Goal: Task Accomplishment & Management: Complete application form

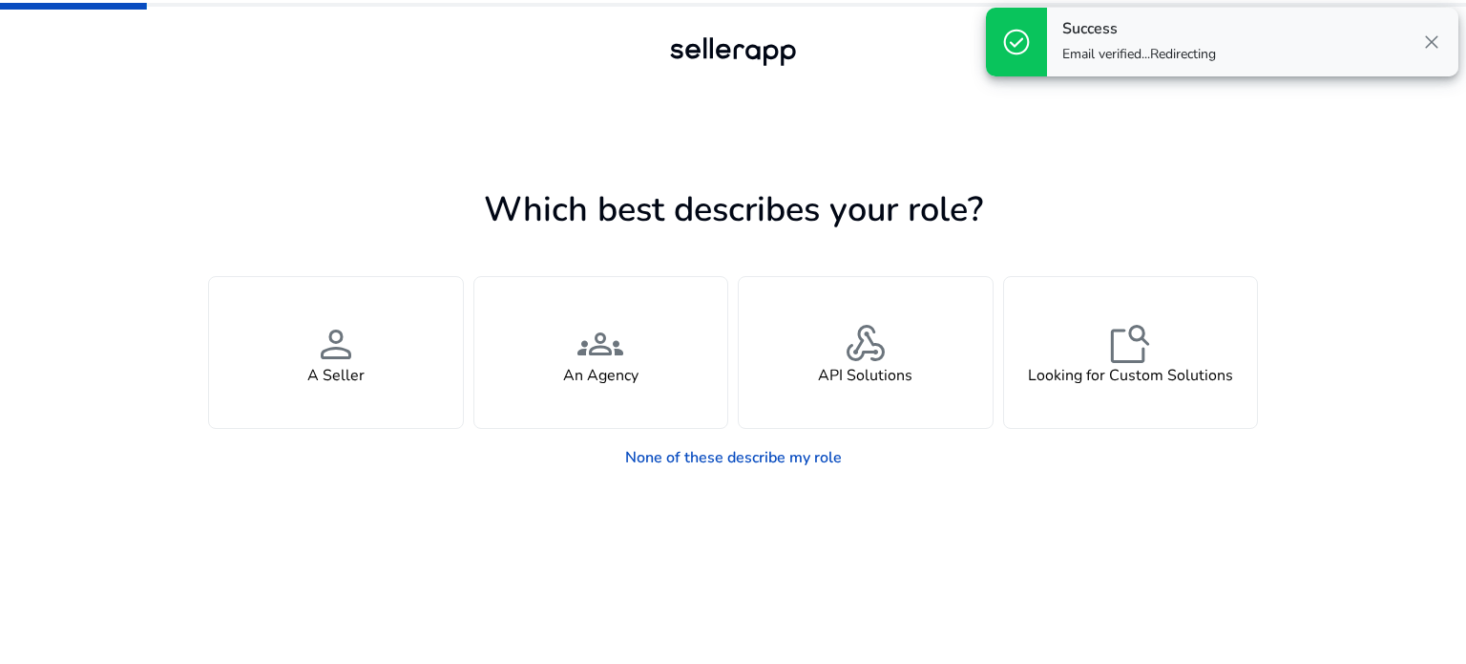
click at [1429, 42] on span "close" at bounding box center [1432, 42] width 23 height 23
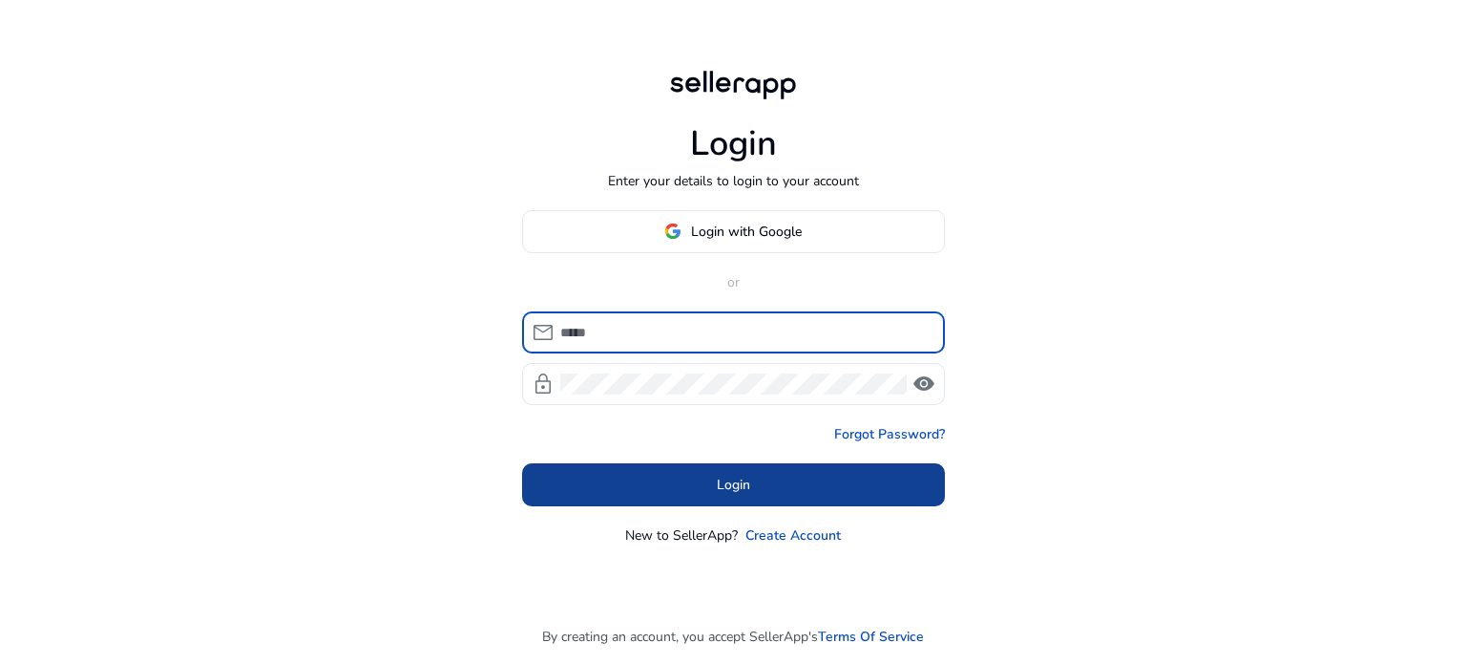
type input "**********"
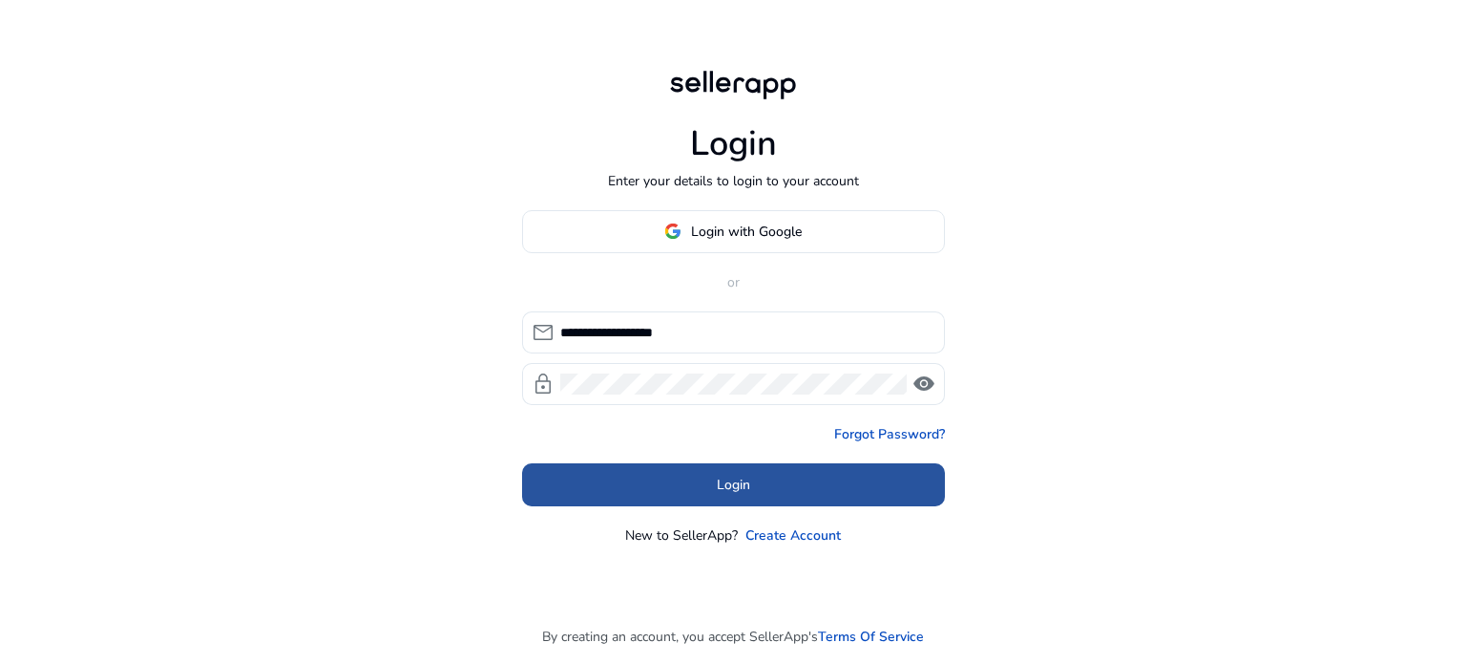
click at [676, 478] on span at bounding box center [733, 484] width 423 height 46
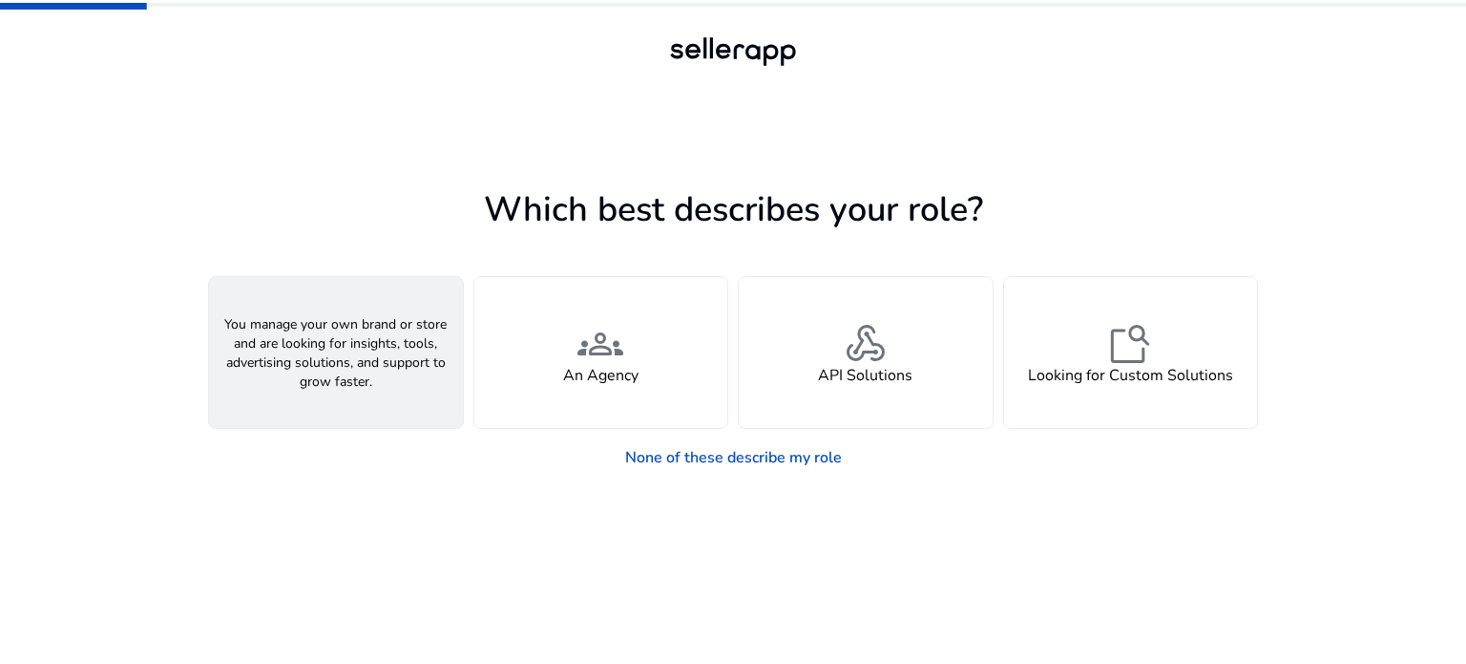
click at [347, 367] on h4 "A Seller" at bounding box center [335, 376] width 57 height 18
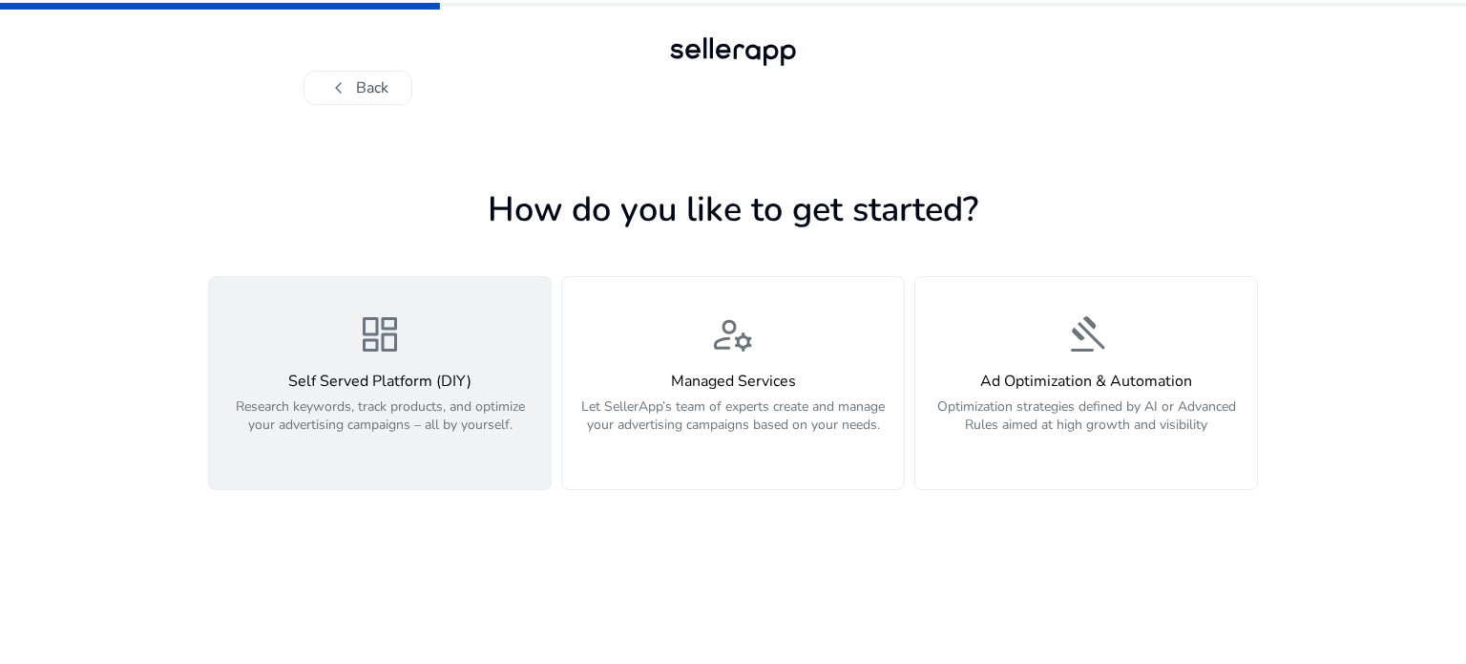
click at [374, 377] on h4 "Self Served Platform (DIY)" at bounding box center [380, 381] width 319 height 18
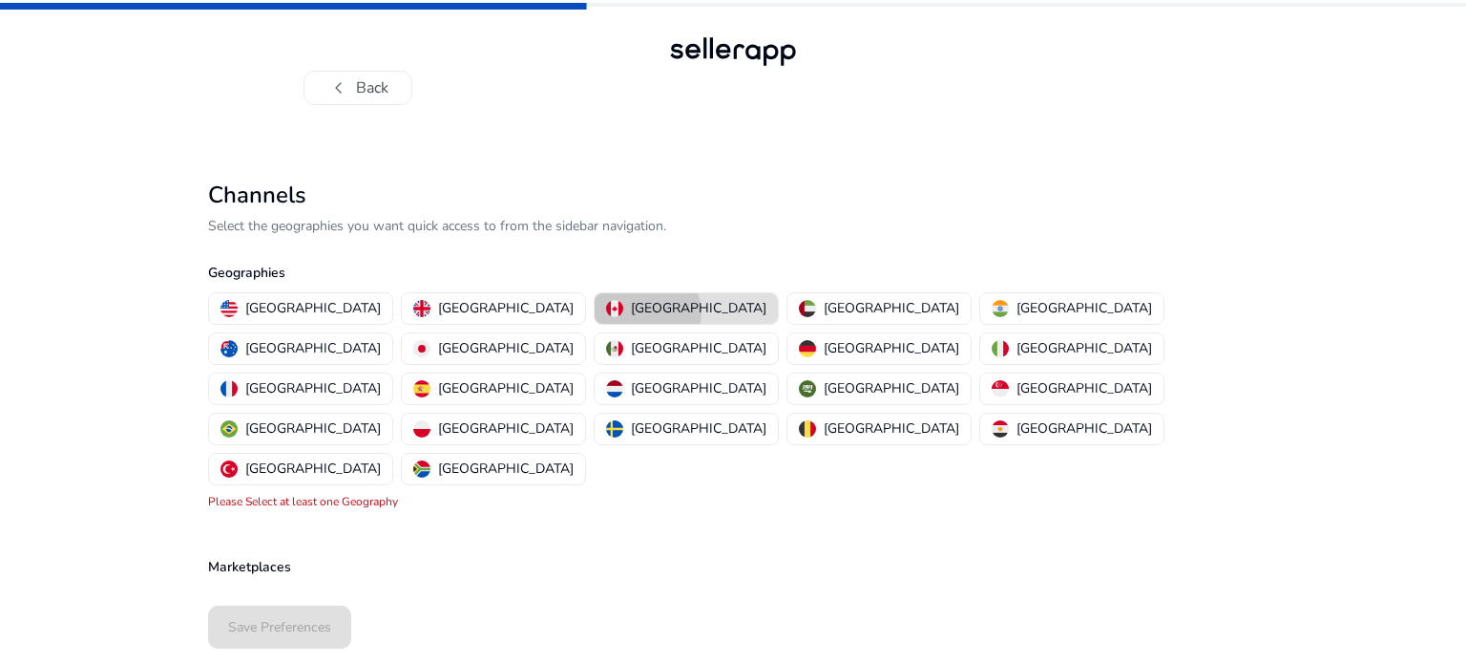
click at [631, 312] on p "[GEOGRAPHIC_DATA]" at bounding box center [699, 308] width 136 height 20
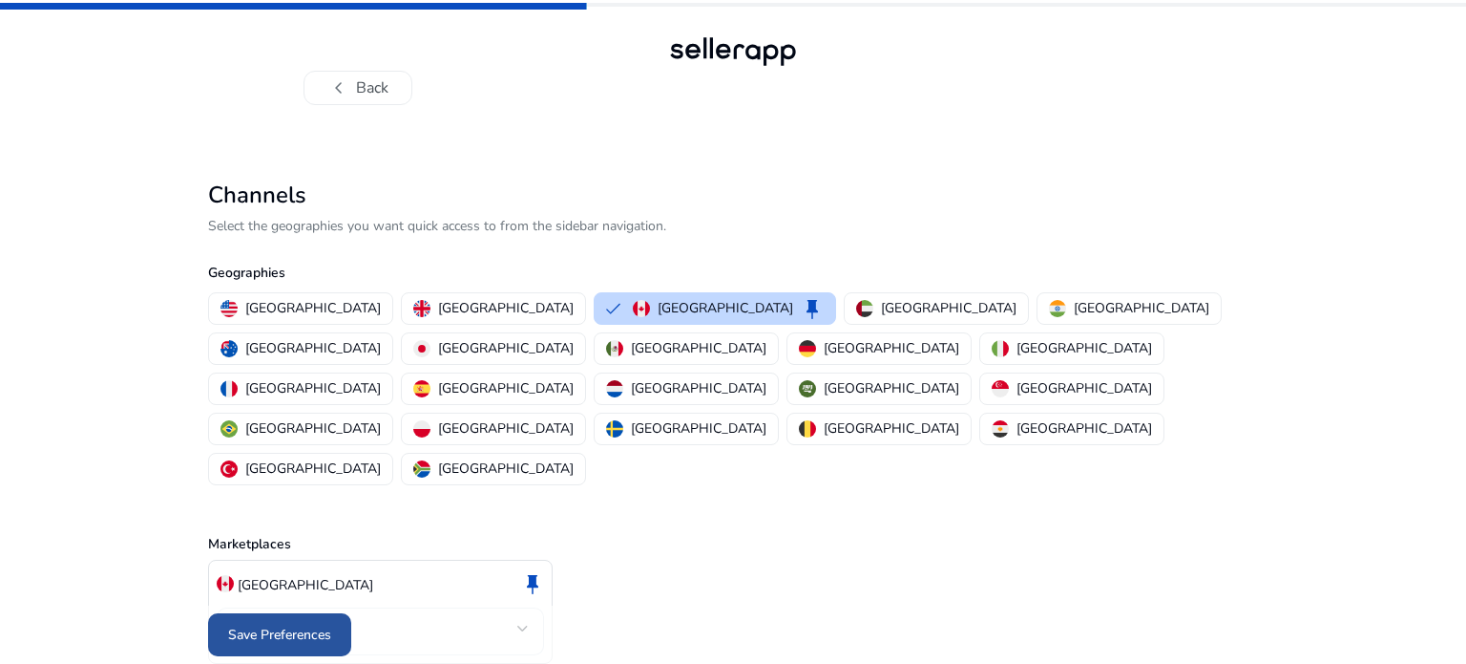
click at [307, 635] on span "Save Preferences" at bounding box center [279, 634] width 103 height 20
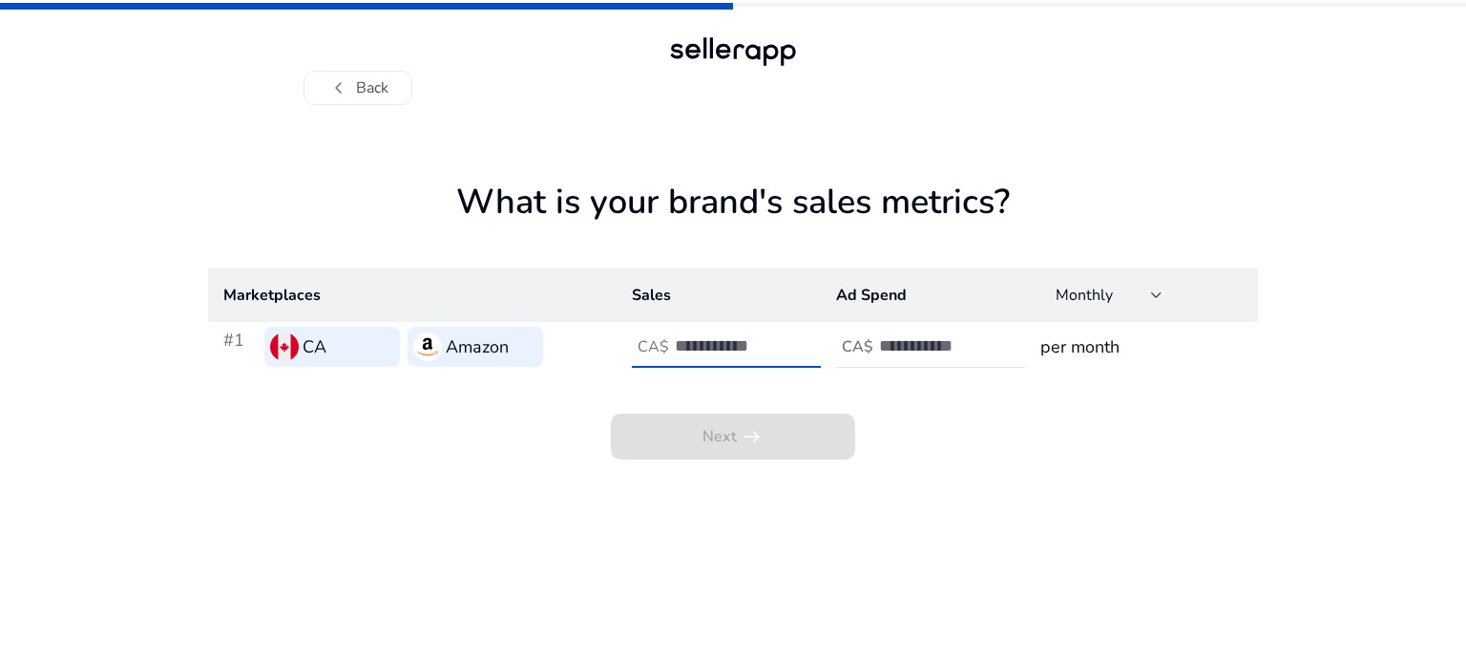
click at [714, 345] on input "number" at bounding box center [739, 345] width 129 height 21
type input "*"
click at [855, 350] on h4 "CA$" at bounding box center [858, 347] width 32 height 18
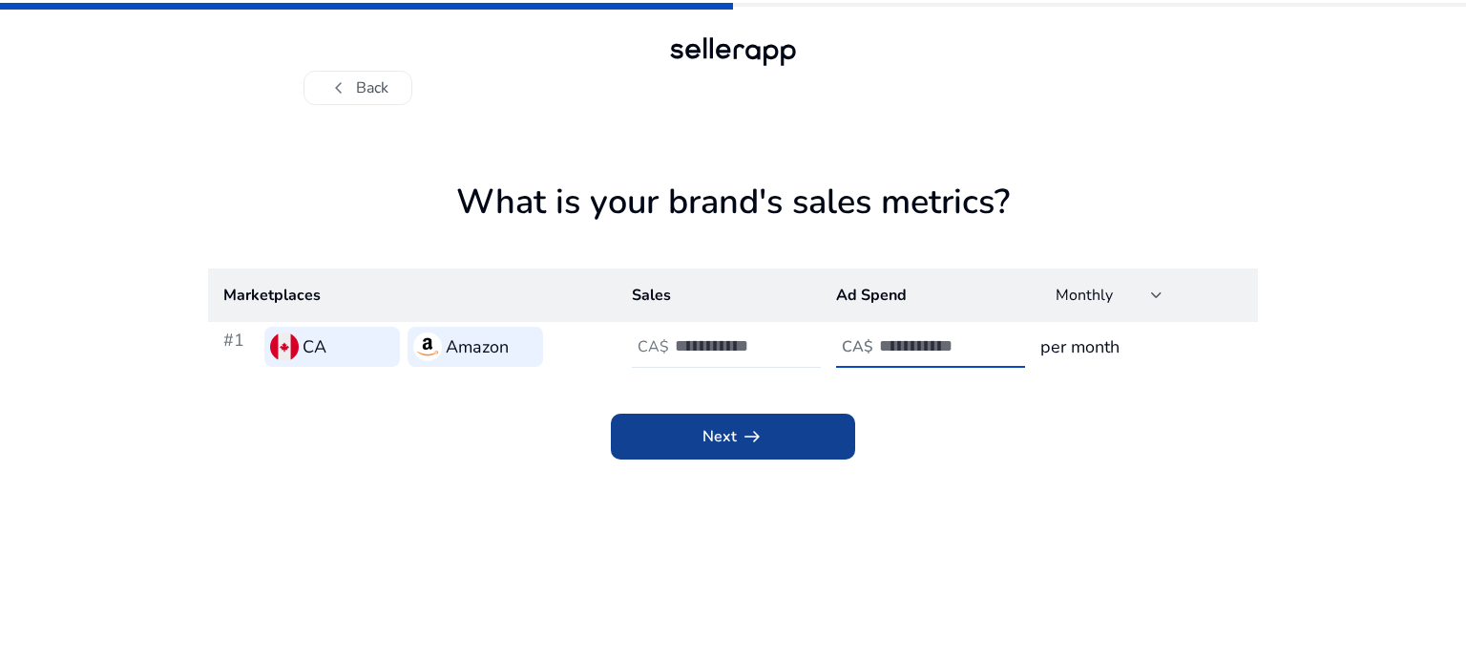
type input "*"
click at [739, 436] on app-icon "arrow_right_alt" at bounding box center [750, 436] width 27 height 23
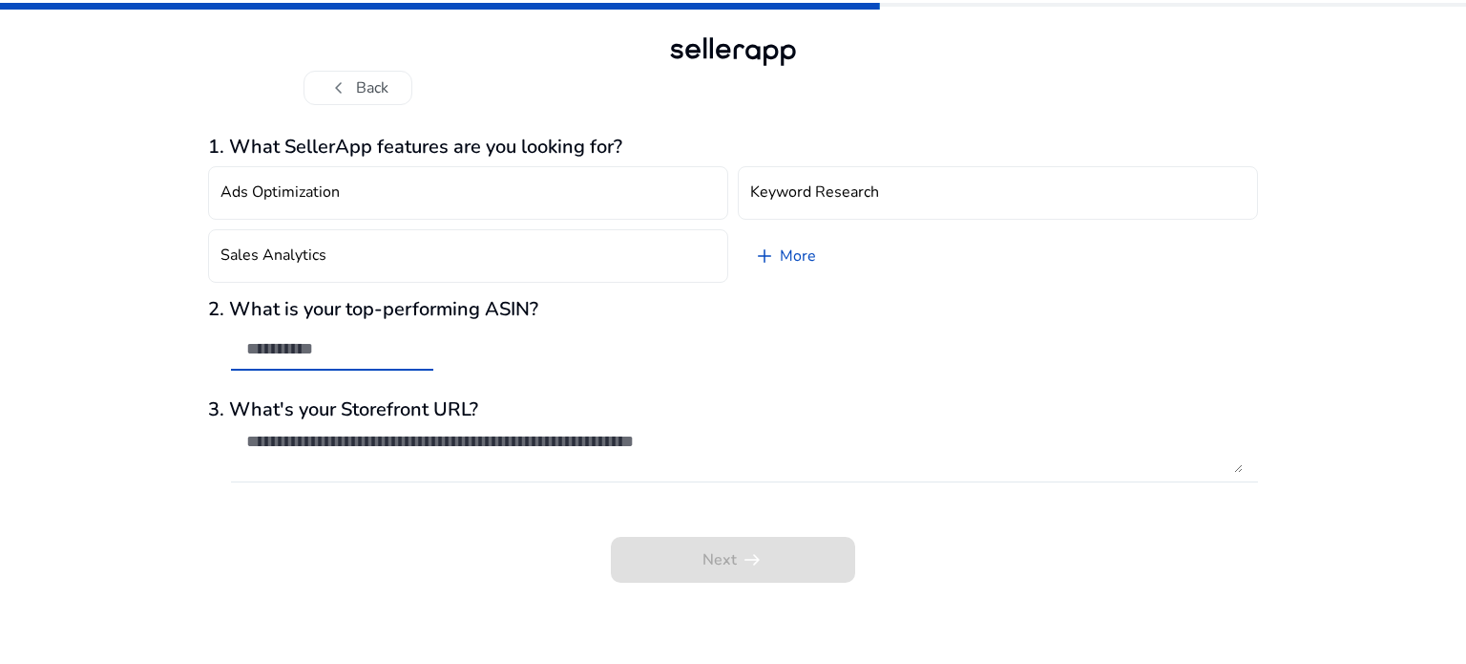
click at [372, 348] on input "text" at bounding box center [332, 348] width 172 height 21
